Goal: Consume media (video, audio): Watch videos, listen to music or podcasts

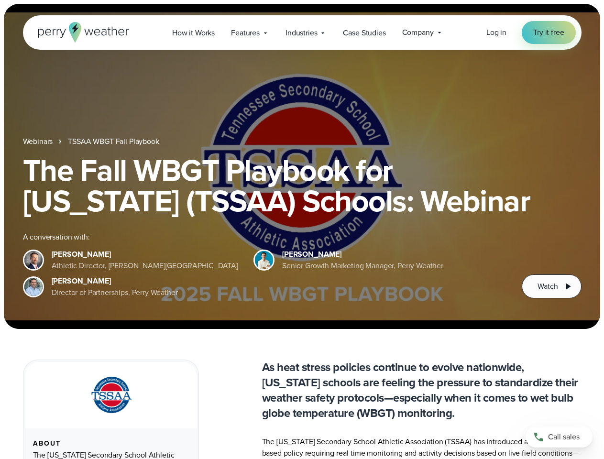
click at [302, 230] on div "The Fall WBGT Playbook for [US_STATE] (TSSAA) Schools: Webinar A conversation w…" at bounding box center [302, 227] width 559 height 144
click at [302, 33] on span "Industries" at bounding box center [302, 32] width 32 height 11
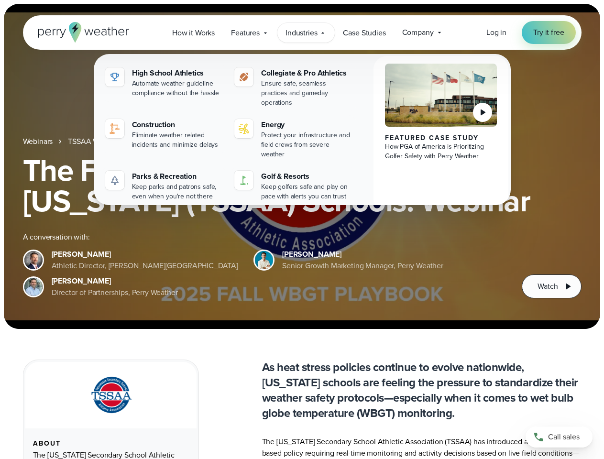
click at [302, 167] on h1 "The Fall WBGT Playbook for [US_STATE] (TSSAA) Schools: Webinar" at bounding box center [302, 185] width 559 height 61
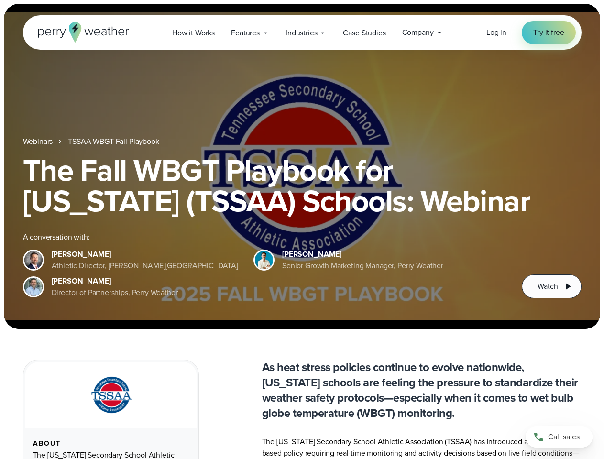
click at [114, 142] on link "TSSAA WBGT Fall Playbook" at bounding box center [113, 141] width 91 height 11
click at [552, 287] on span "Watch" at bounding box center [548, 286] width 20 height 11
